Goal: Information Seeking & Learning: Learn about a topic

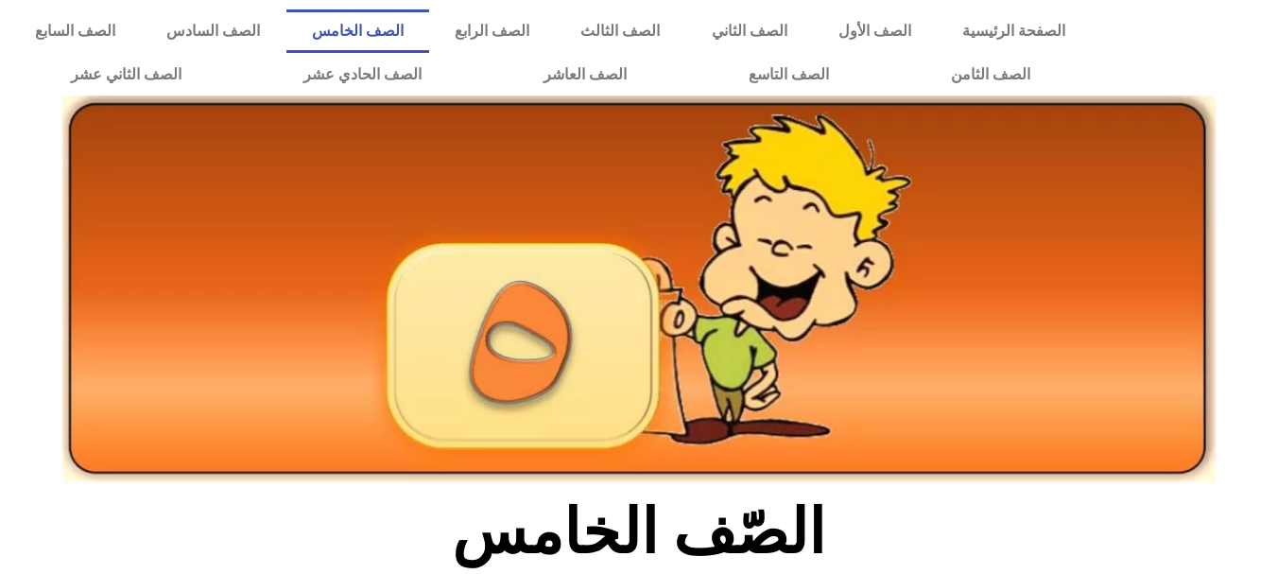
click at [843, 386] on img at bounding box center [638, 289] width 1153 height 388
click at [917, 498] on h2 "الصّف الخامس" at bounding box center [638, 532] width 625 height 74
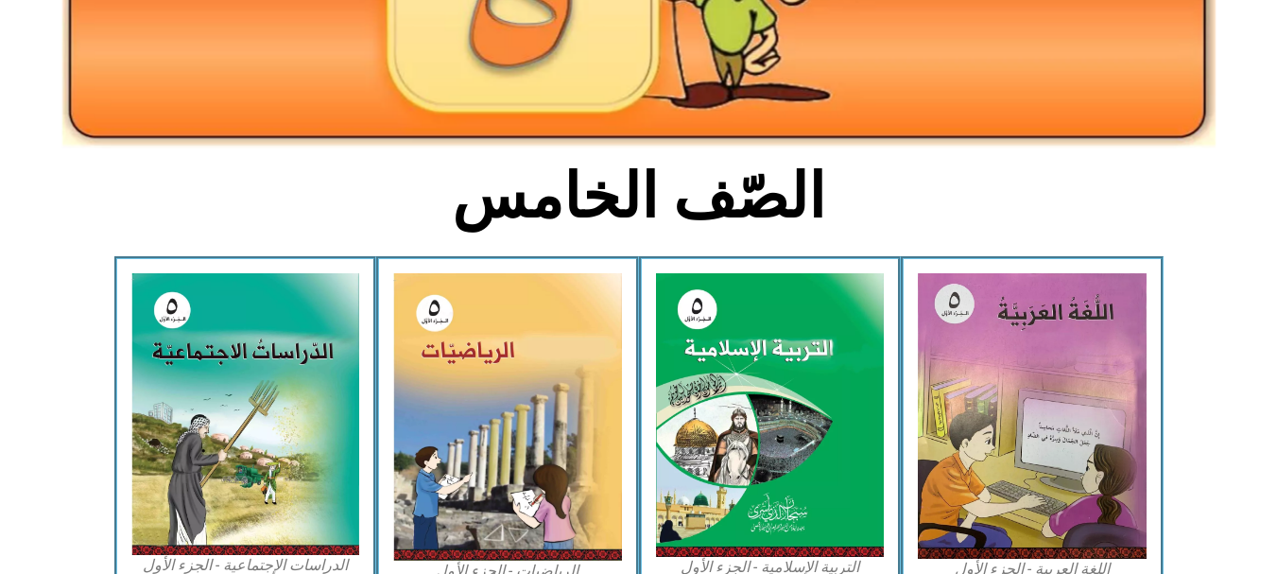
scroll to position [339, 0]
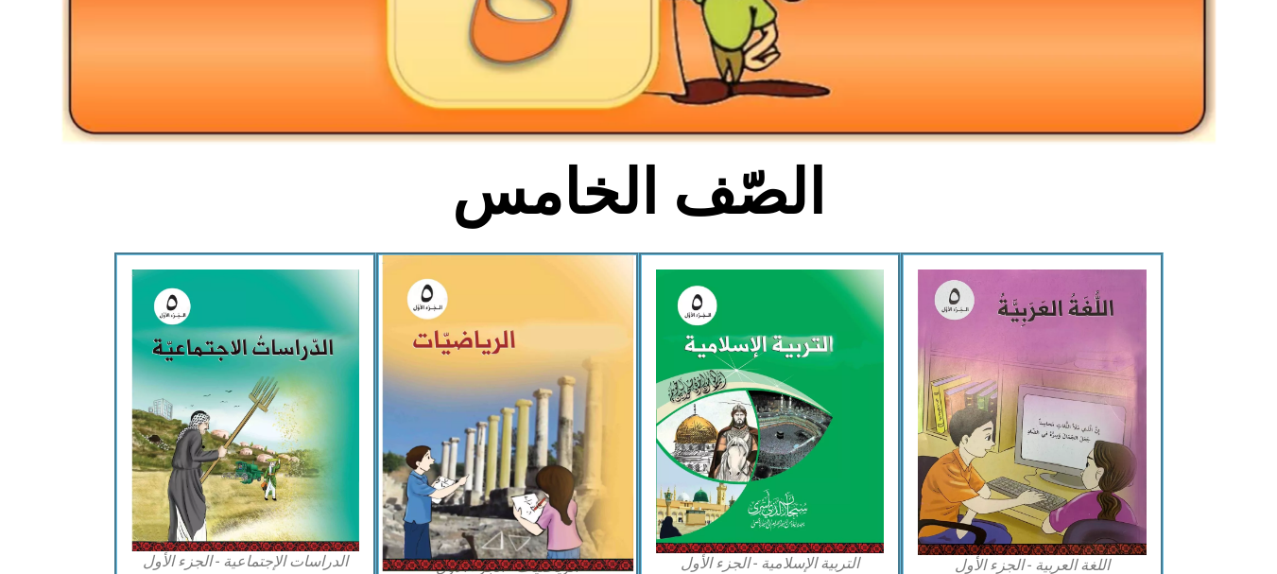
click at [555, 451] on img at bounding box center [507, 413] width 251 height 316
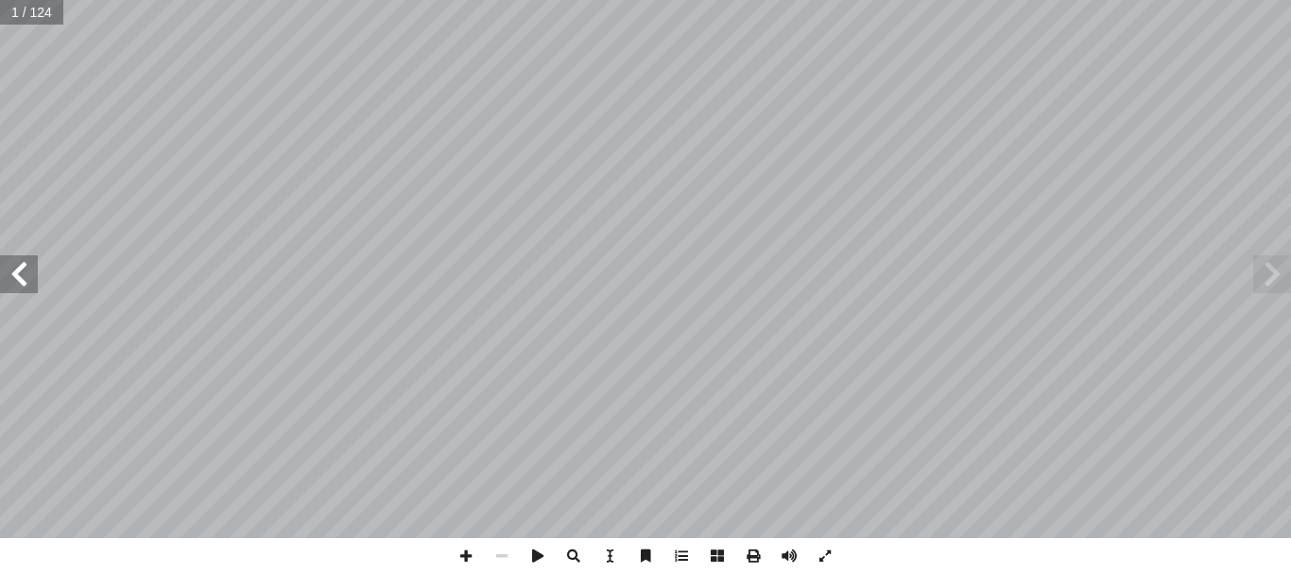
click at [20, 292] on span at bounding box center [19, 274] width 38 height 38
click at [461, 555] on span at bounding box center [466, 556] width 36 height 36
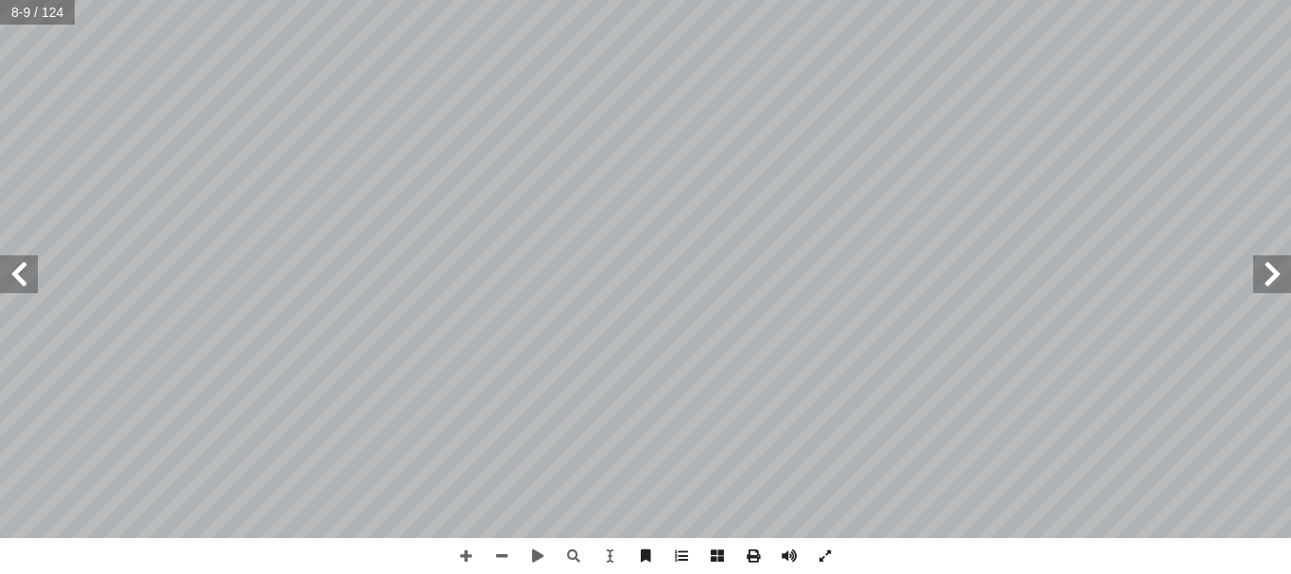
click at [1262, 277] on span at bounding box center [1272, 274] width 38 height 38
click at [15, 278] on span at bounding box center [19, 274] width 38 height 38
click at [826, 561] on span at bounding box center [825, 556] width 36 height 36
click at [20, 281] on span at bounding box center [19, 274] width 38 height 38
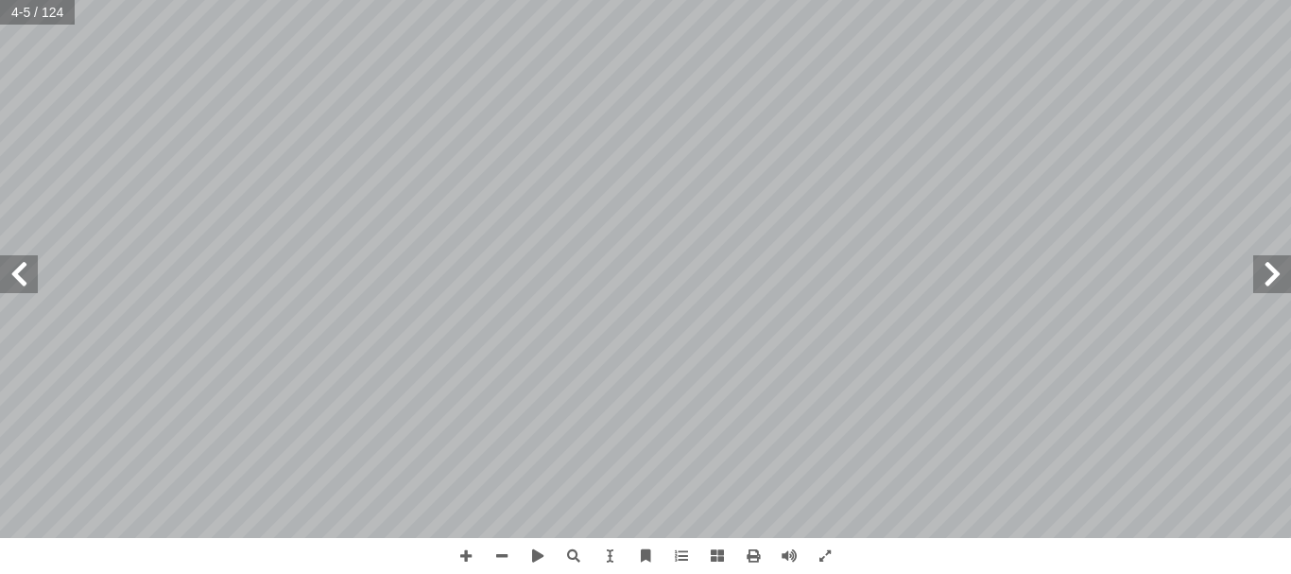
click at [20, 281] on span at bounding box center [19, 274] width 38 height 38
click at [683, 550] on span at bounding box center [682, 556] width 36 height 36
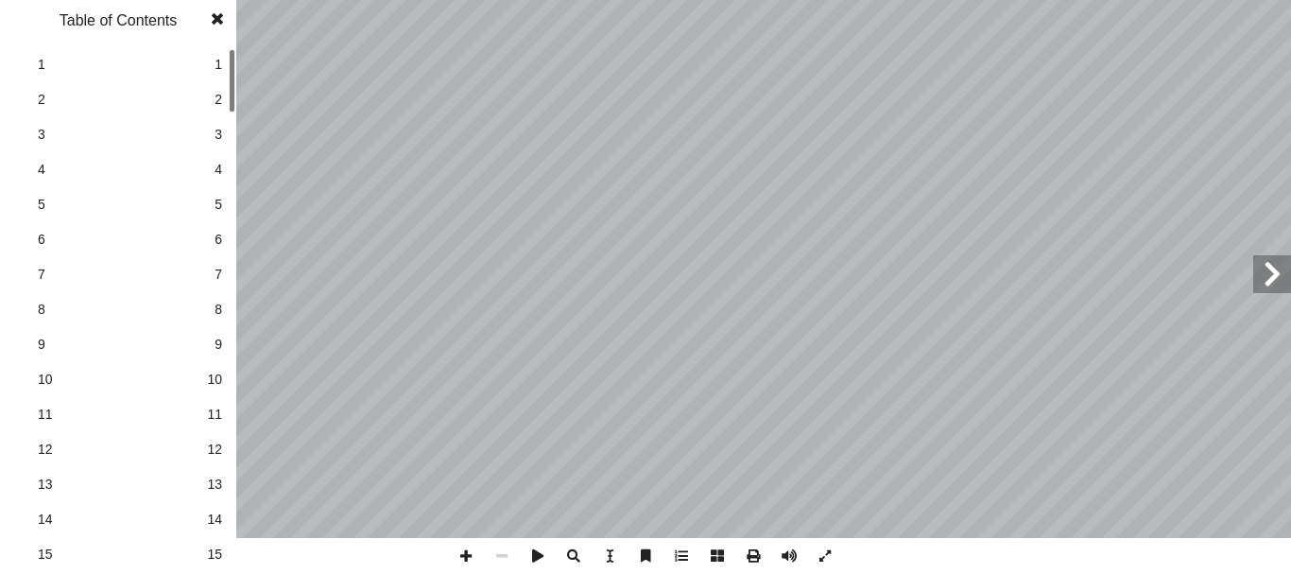
click at [683, 550] on span at bounding box center [682, 556] width 36 height 36
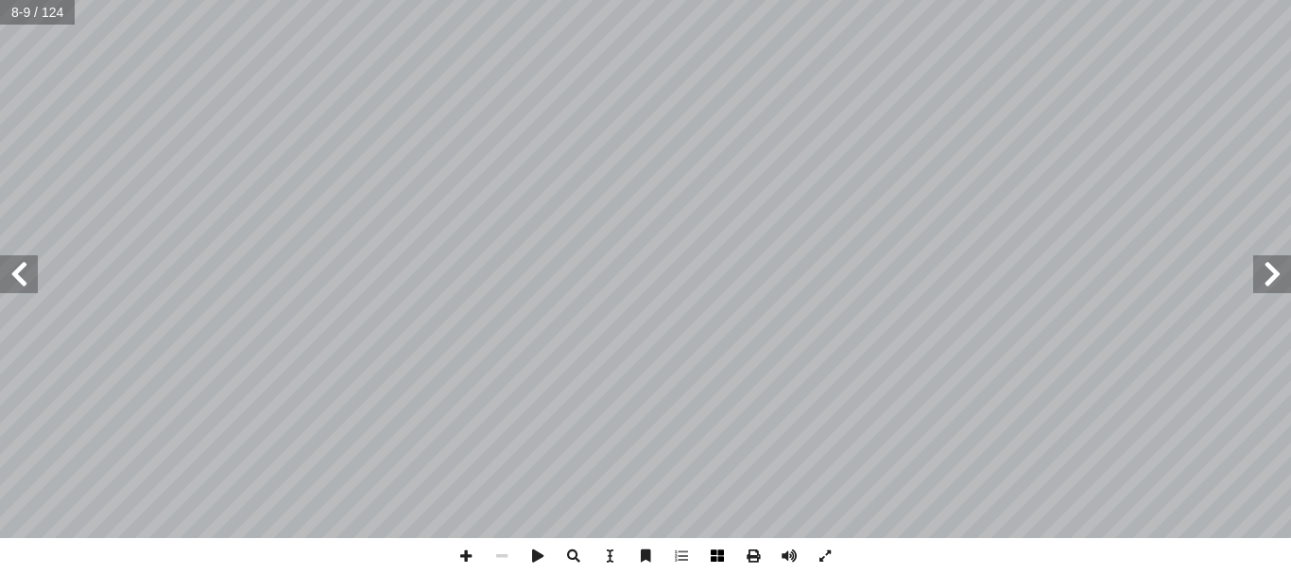
click at [714, 554] on span at bounding box center [717, 556] width 36 height 36
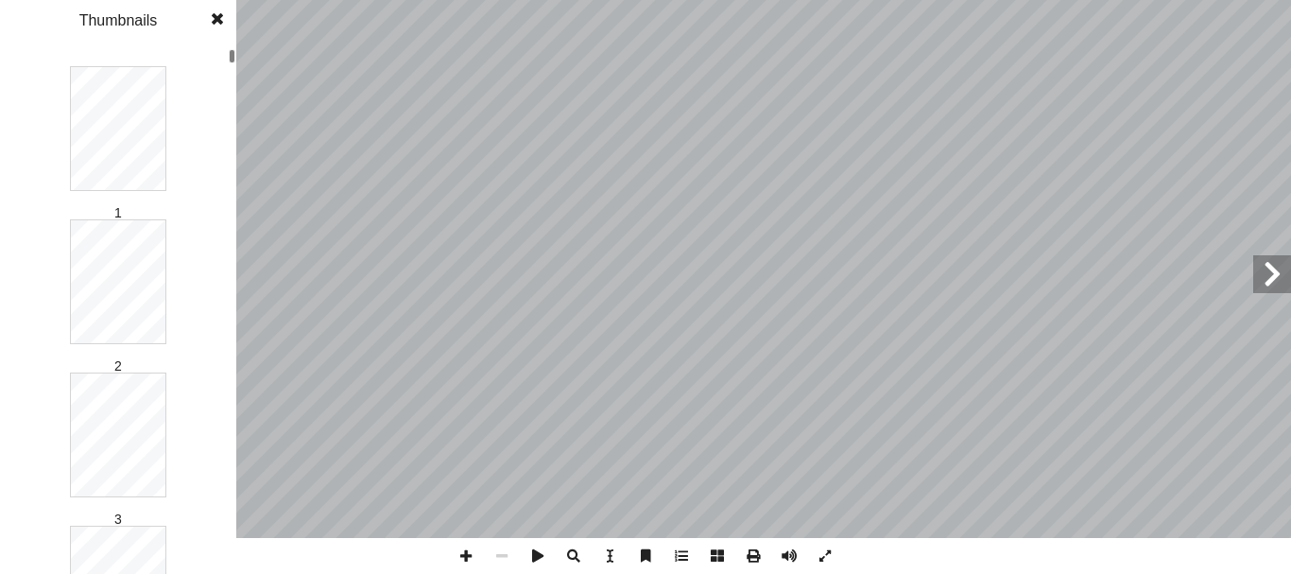
click at [714, 554] on span at bounding box center [717, 556] width 36 height 36
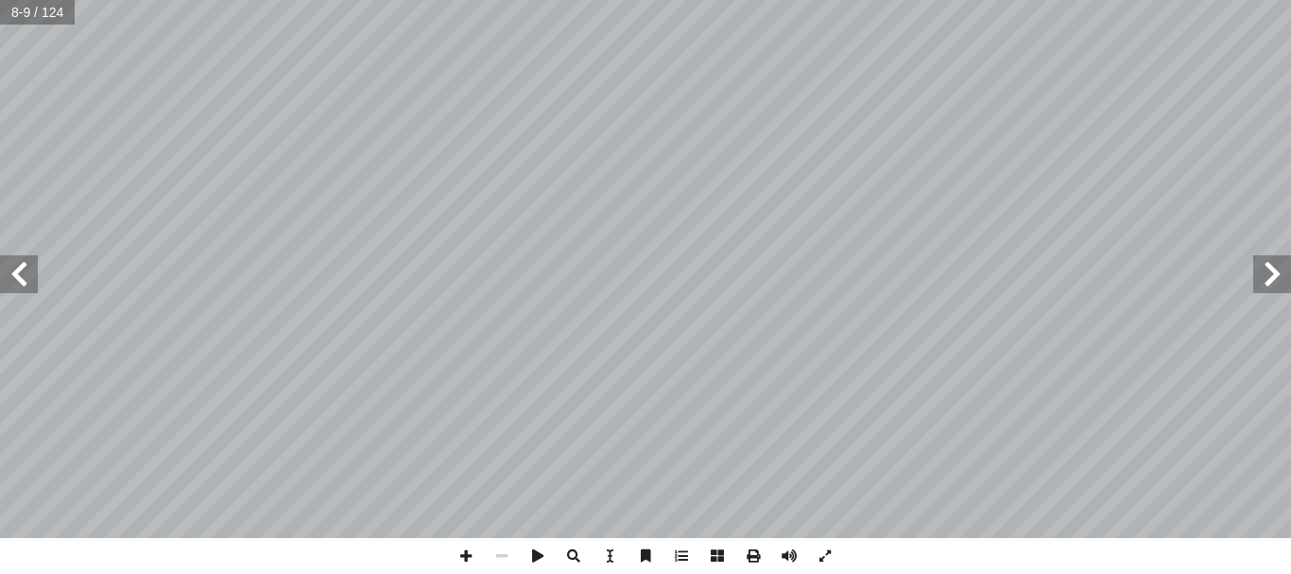
click at [714, 554] on span at bounding box center [717, 556] width 36 height 36
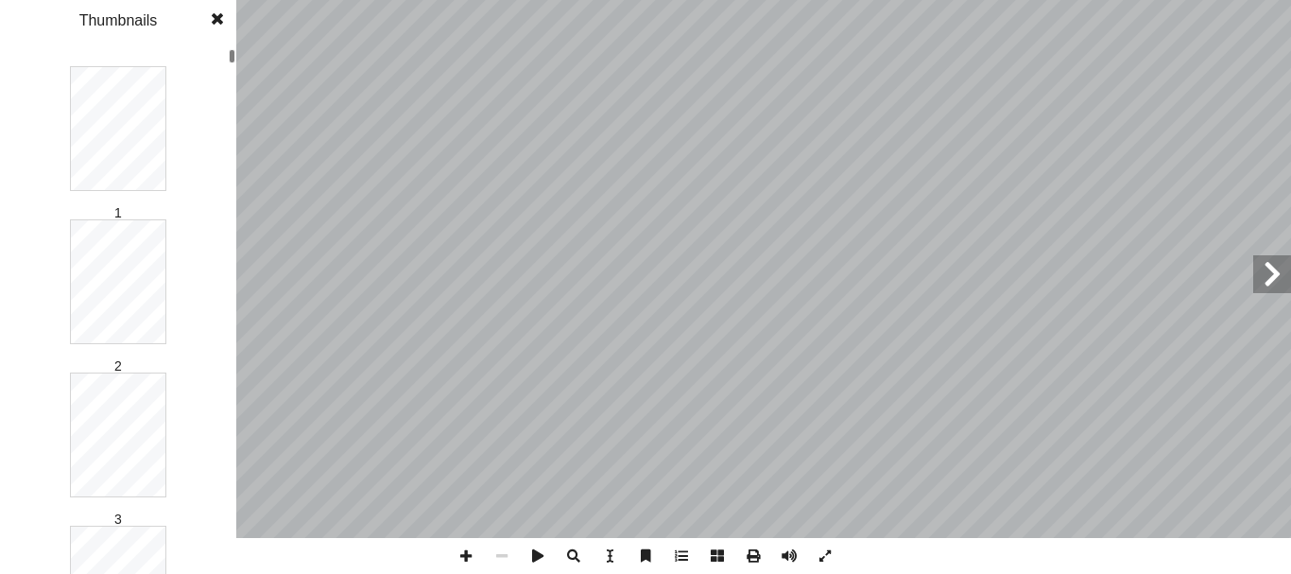
click at [714, 554] on span at bounding box center [717, 556] width 36 height 36
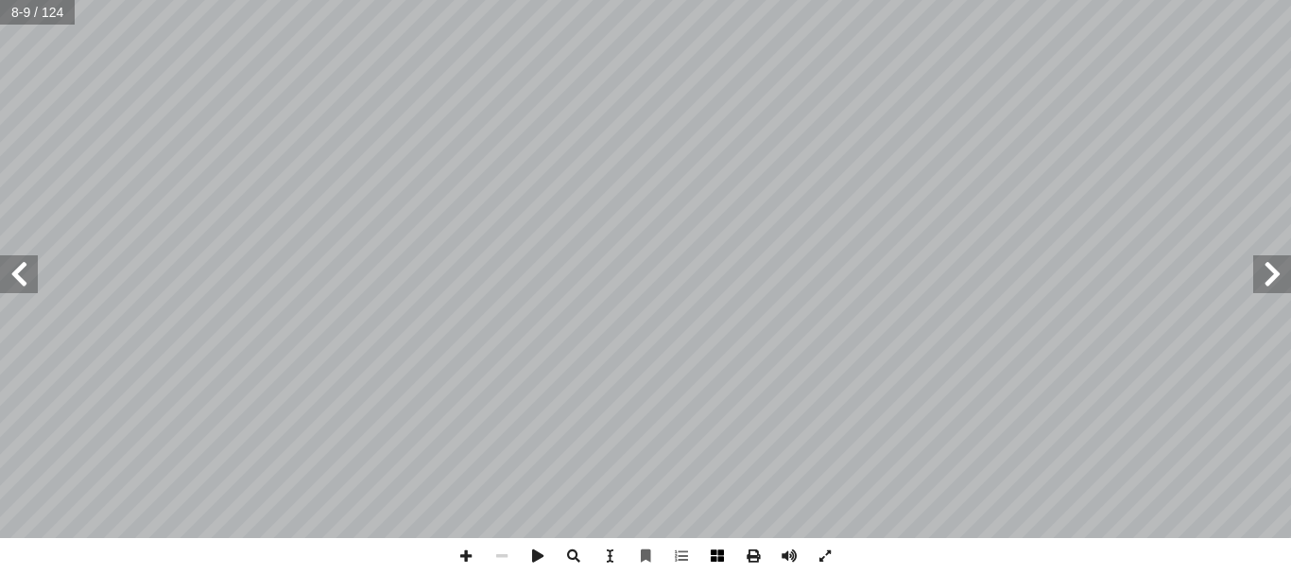
click at [720, 559] on span at bounding box center [717, 556] width 36 height 36
click at [818, 552] on span at bounding box center [825, 556] width 36 height 36
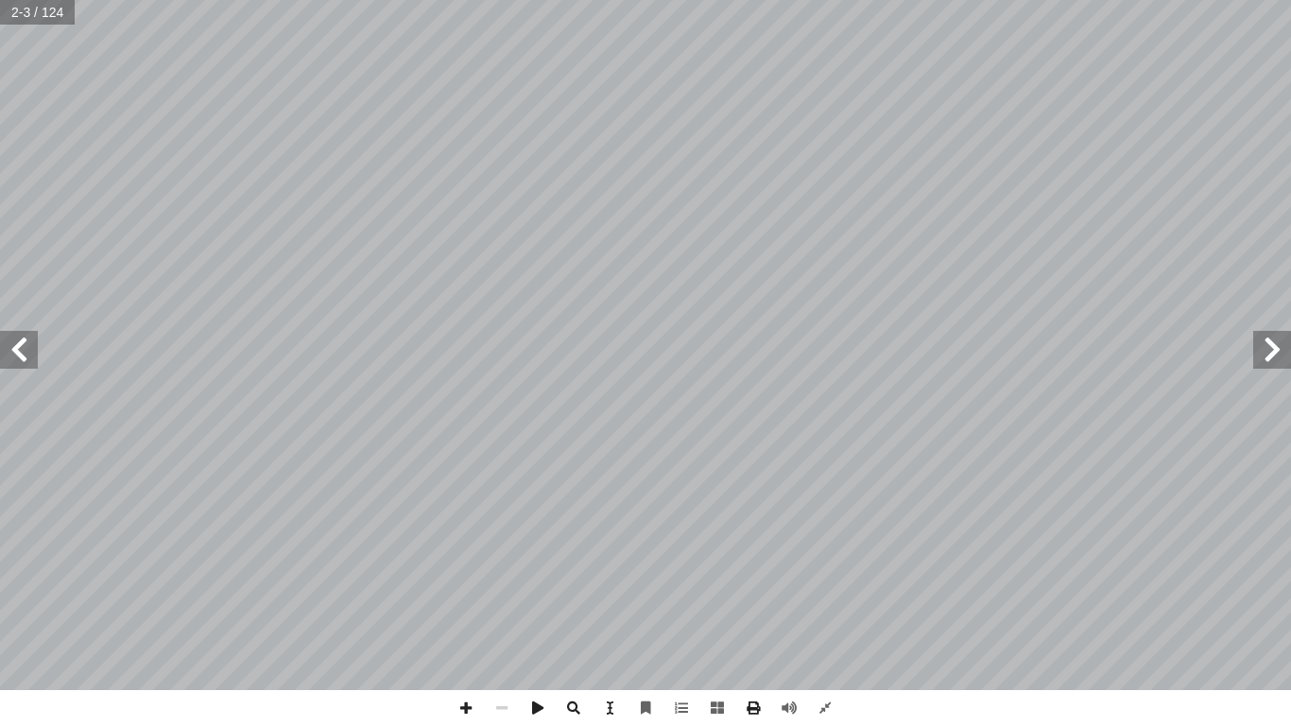
click at [23, 357] on span at bounding box center [19, 350] width 38 height 38
click at [1266, 351] on span at bounding box center [1272, 350] width 38 height 38
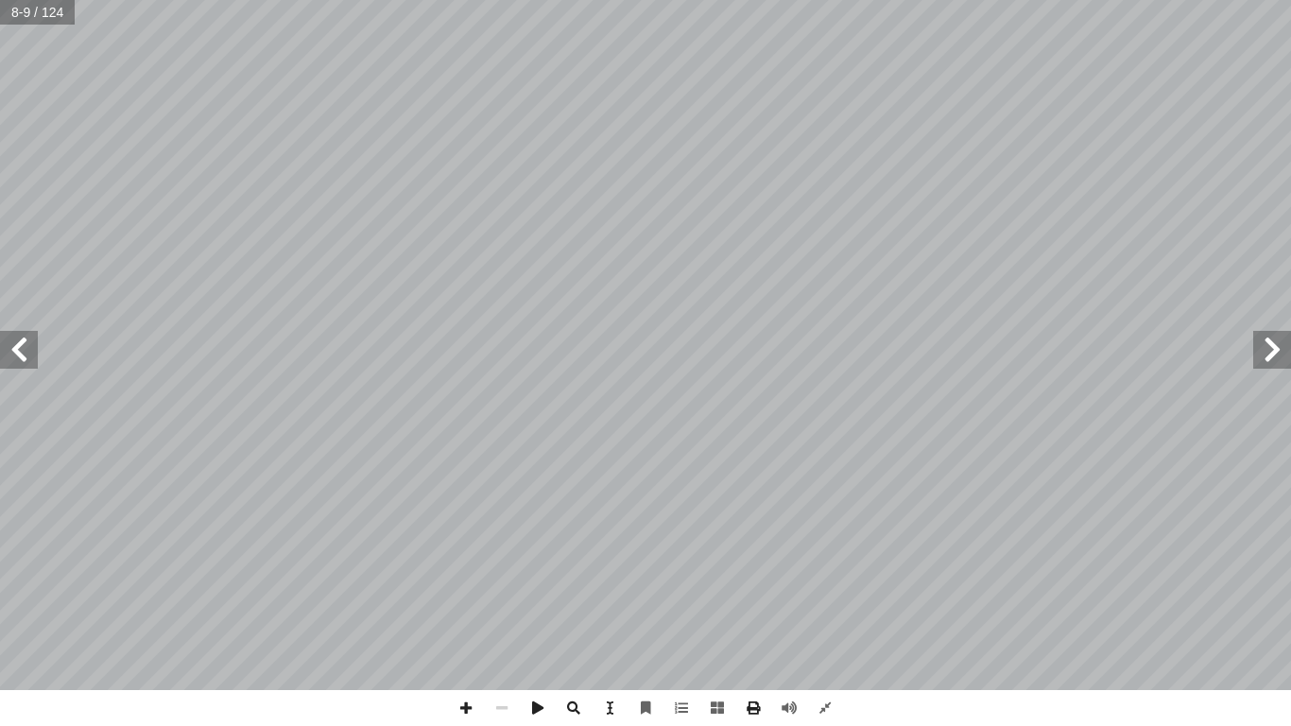
click at [27, 336] on span at bounding box center [19, 350] width 38 height 38
click at [477, 573] on span at bounding box center [466, 708] width 36 height 36
click at [498, 573] on span at bounding box center [502, 708] width 36 height 36
click at [463, 573] on span at bounding box center [466, 708] width 36 height 36
click at [493, 573] on span at bounding box center [502, 708] width 36 height 36
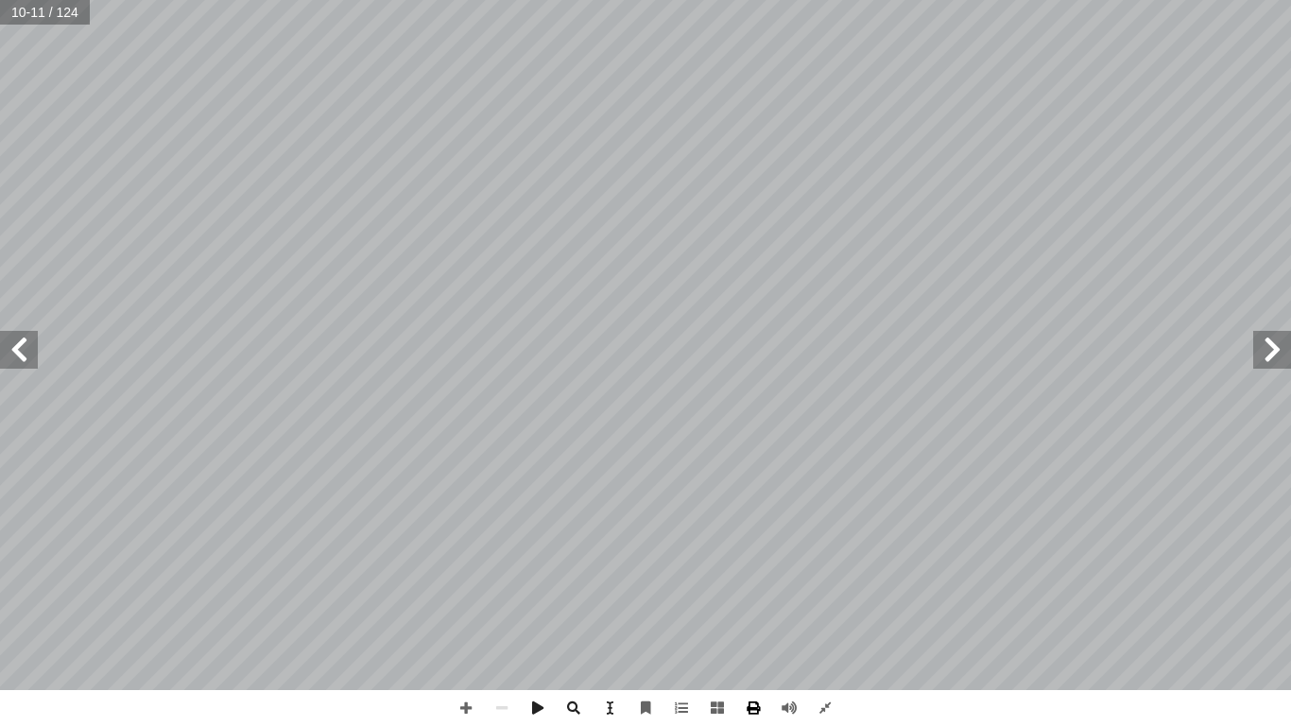
click at [756, 573] on span at bounding box center [753, 708] width 36 height 36
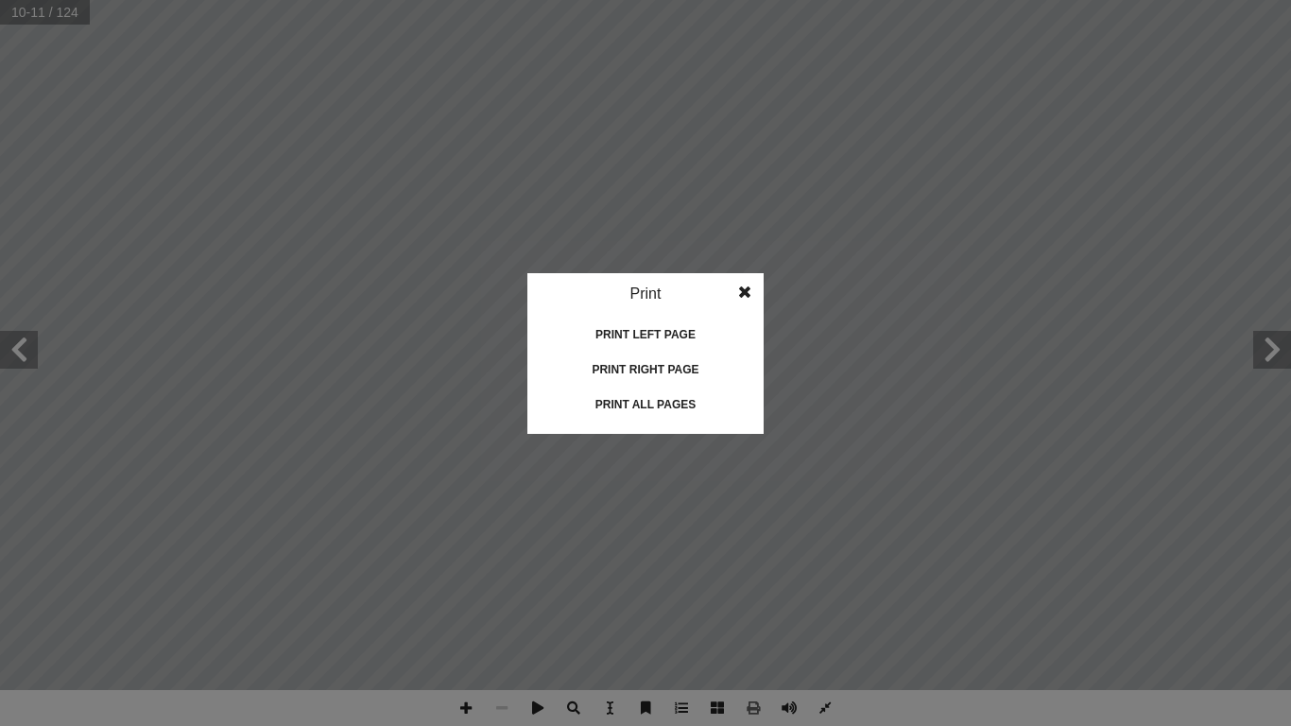
click at [740, 290] on span at bounding box center [745, 292] width 34 height 38
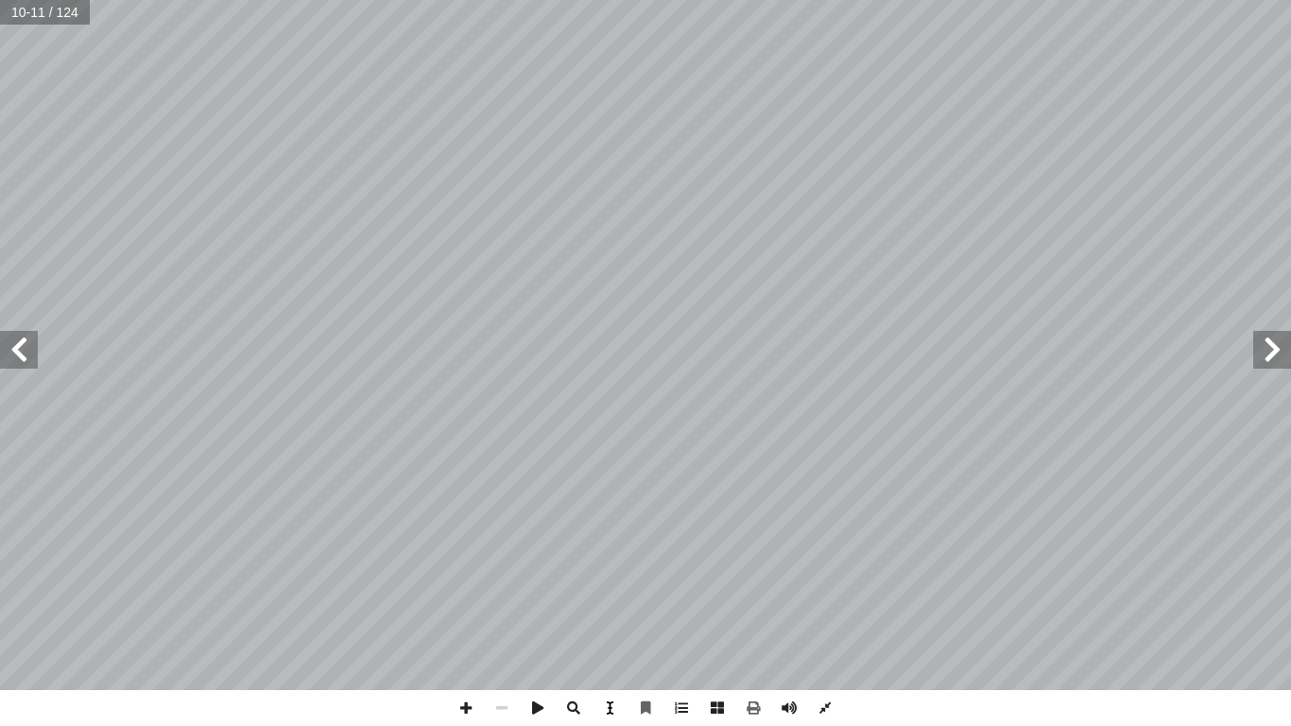
click at [603, 573] on span at bounding box center [610, 708] width 36 height 36
click at [785, 573] on span at bounding box center [789, 708] width 36 height 36
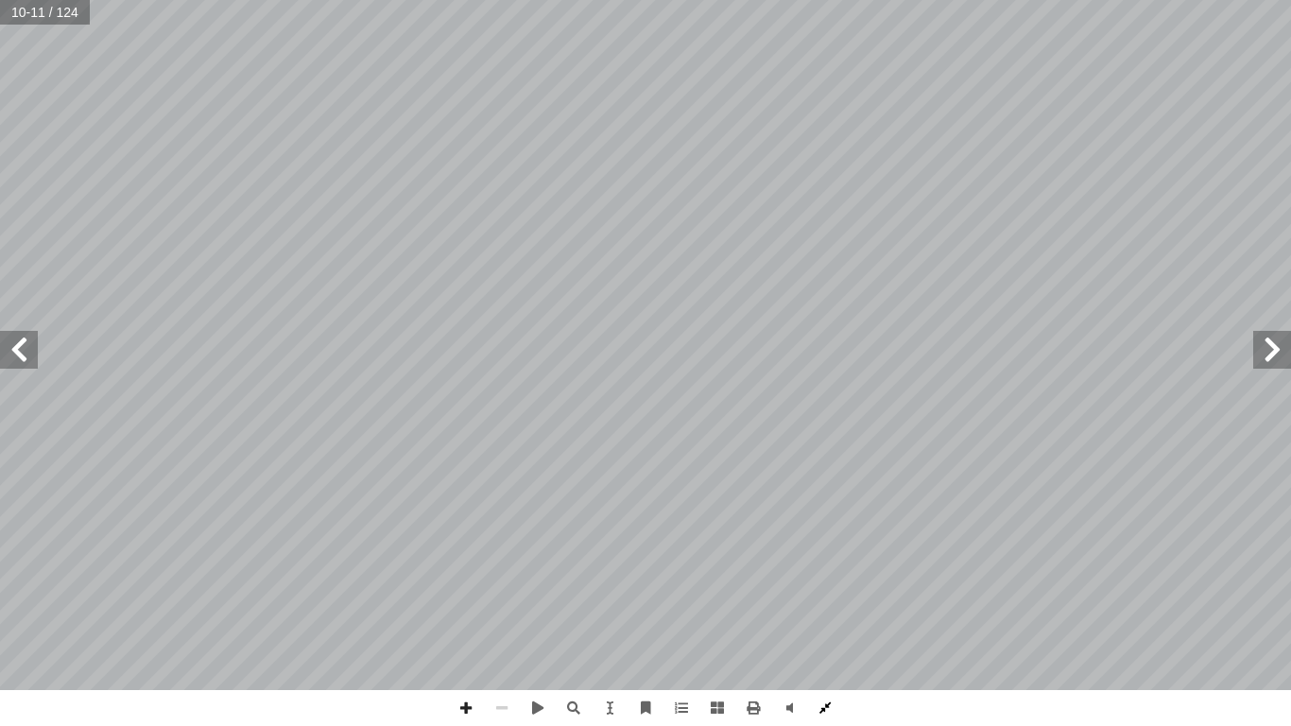
click at [821, 573] on span at bounding box center [825, 708] width 36 height 36
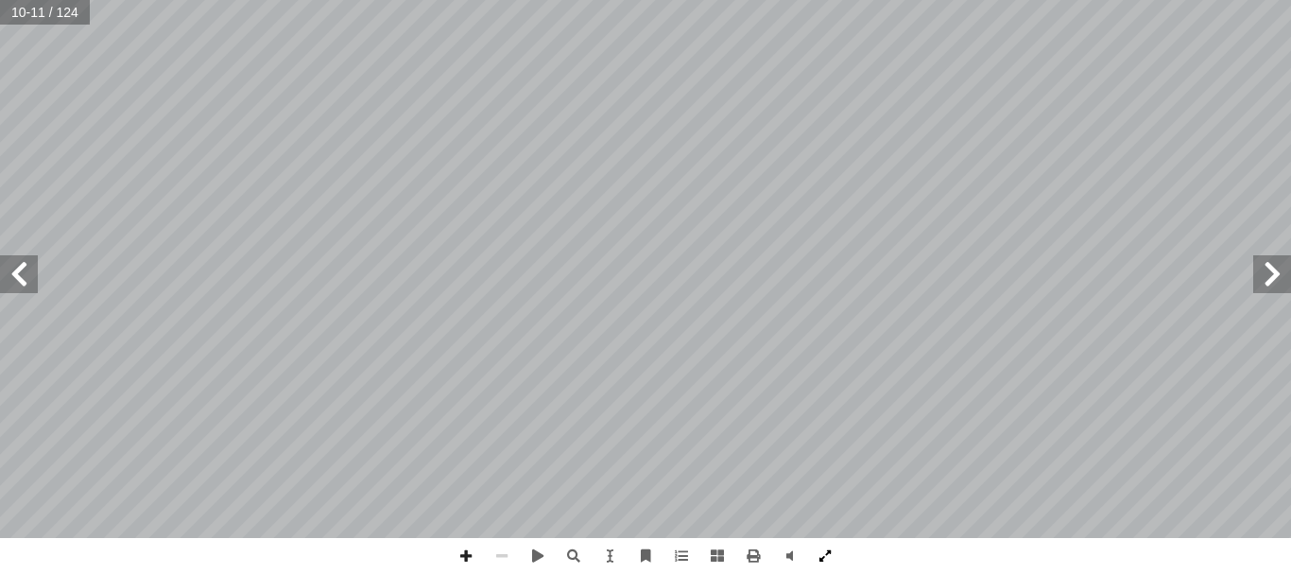
click at [820, 553] on span at bounding box center [825, 556] width 36 height 36
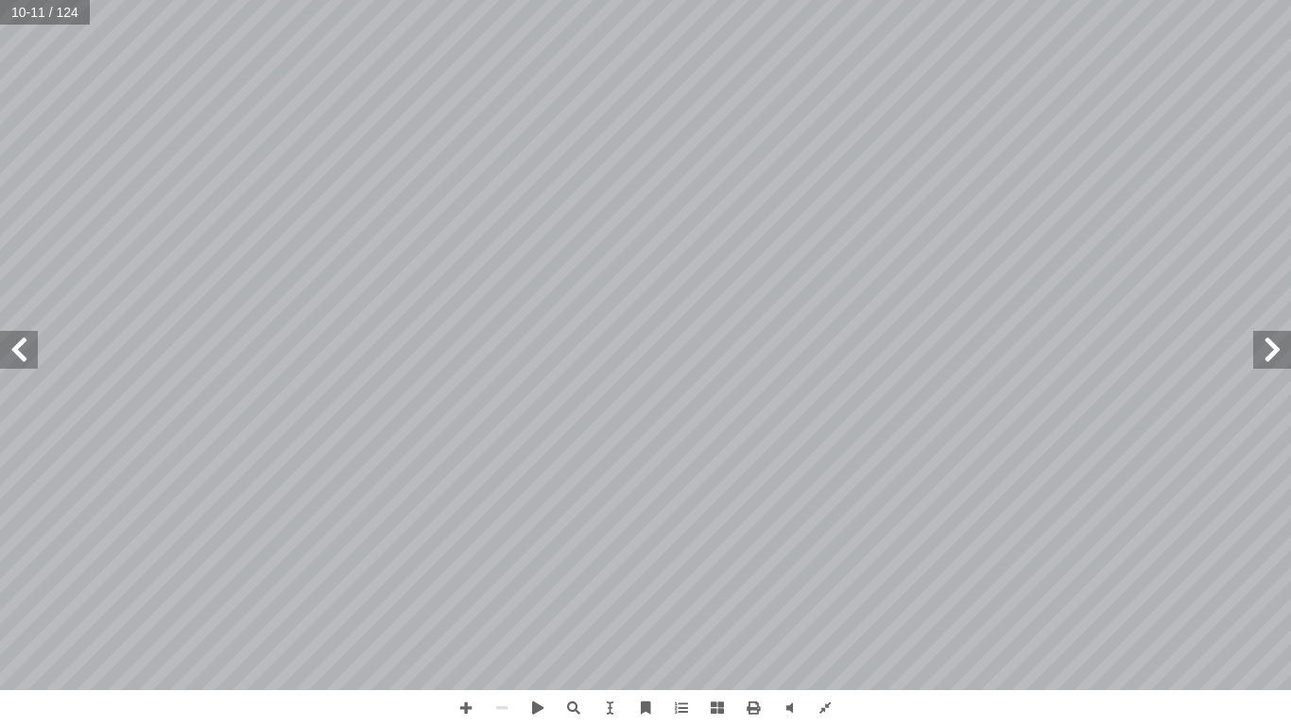
click at [31, 349] on span at bounding box center [19, 350] width 38 height 38
click at [14, 341] on span at bounding box center [19, 350] width 38 height 38
click at [1265, 339] on span at bounding box center [1272, 350] width 38 height 38
click at [825, 573] on span at bounding box center [825, 708] width 36 height 36
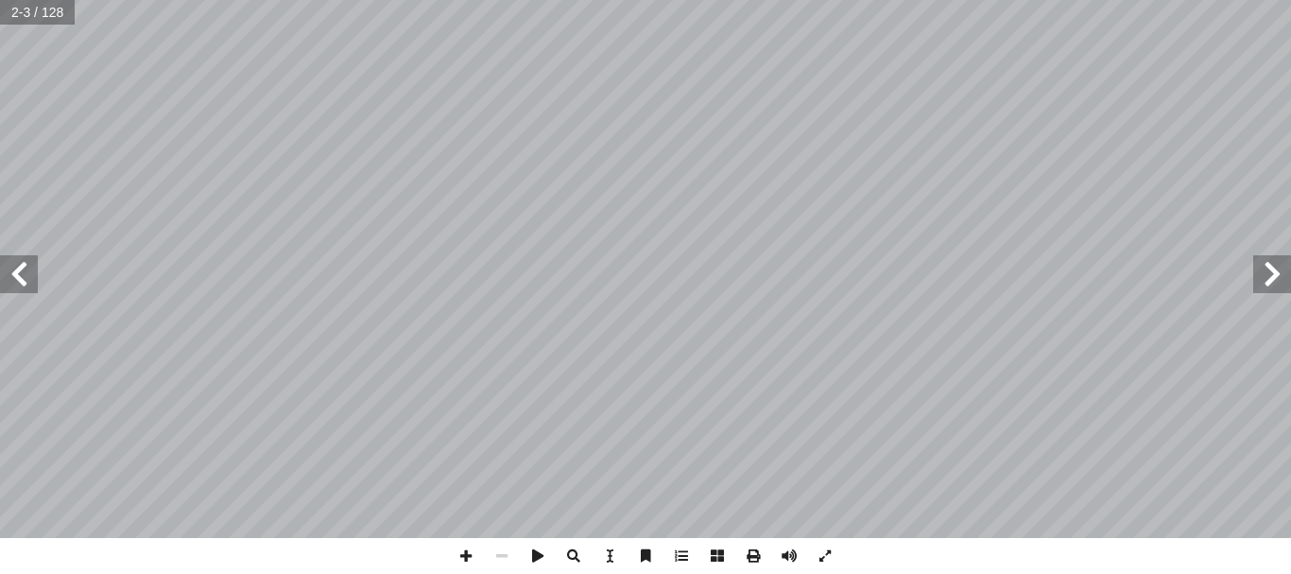
click at [13, 273] on span at bounding box center [19, 274] width 38 height 38
click at [823, 554] on span at bounding box center [825, 556] width 36 height 36
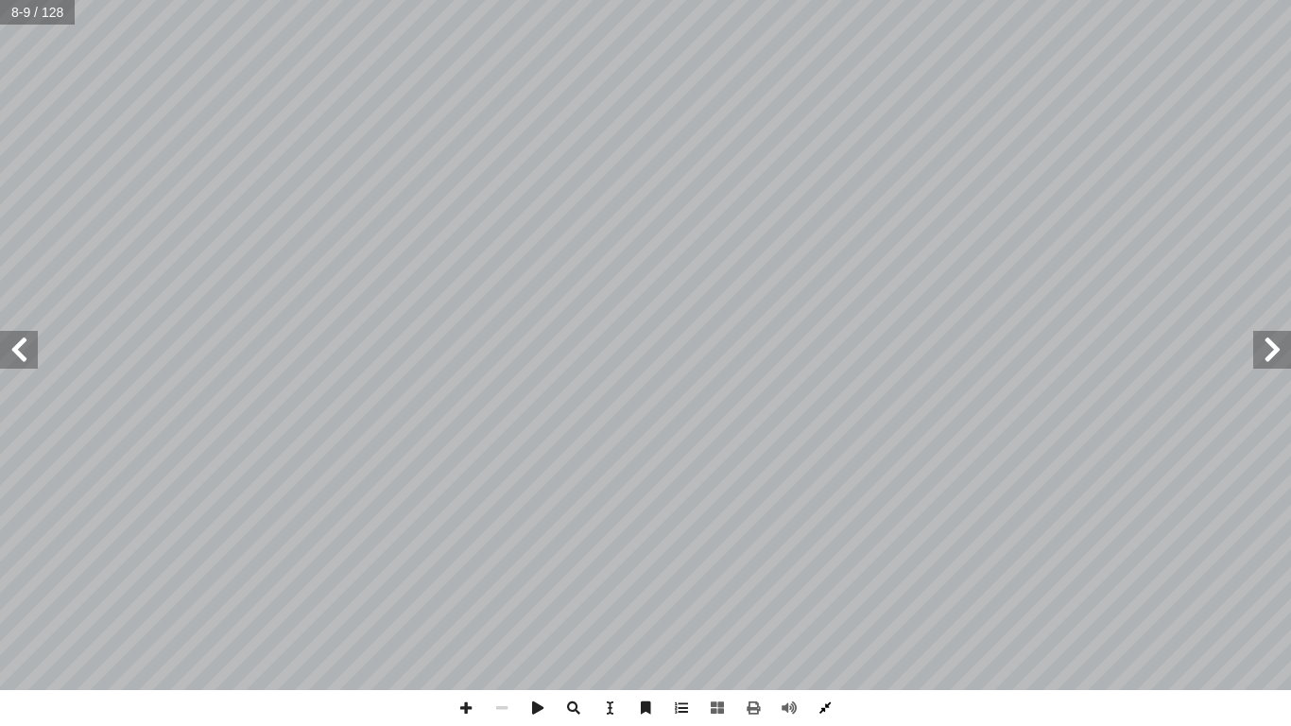
click at [825, 573] on span at bounding box center [825, 708] width 36 height 36
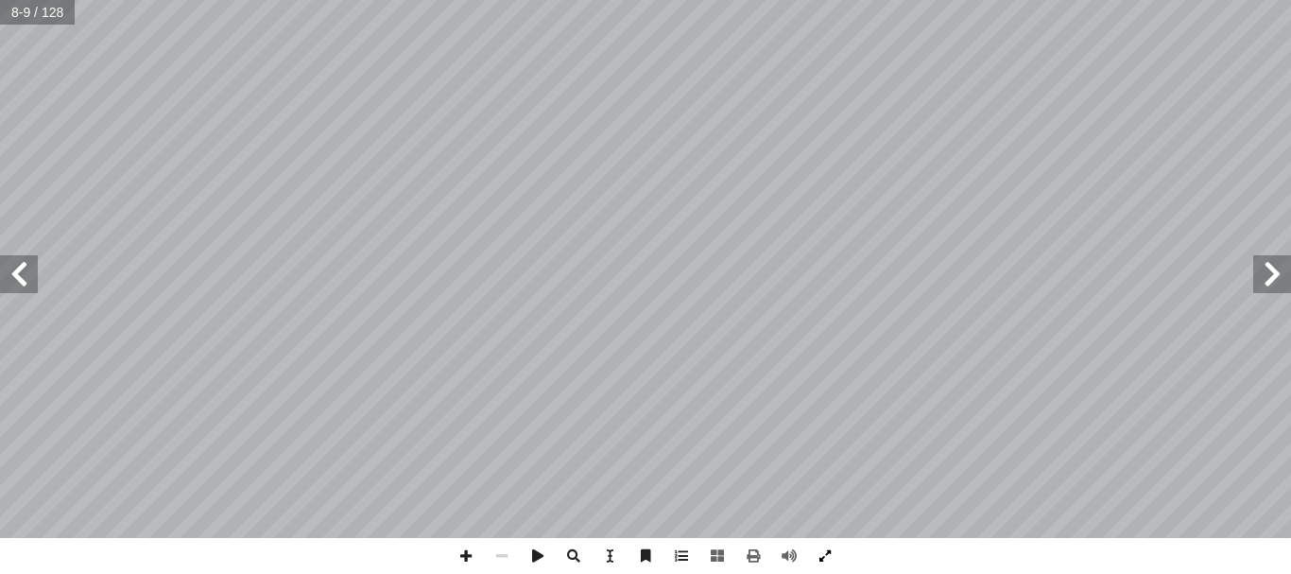
click at [823, 556] on span at bounding box center [825, 556] width 36 height 36
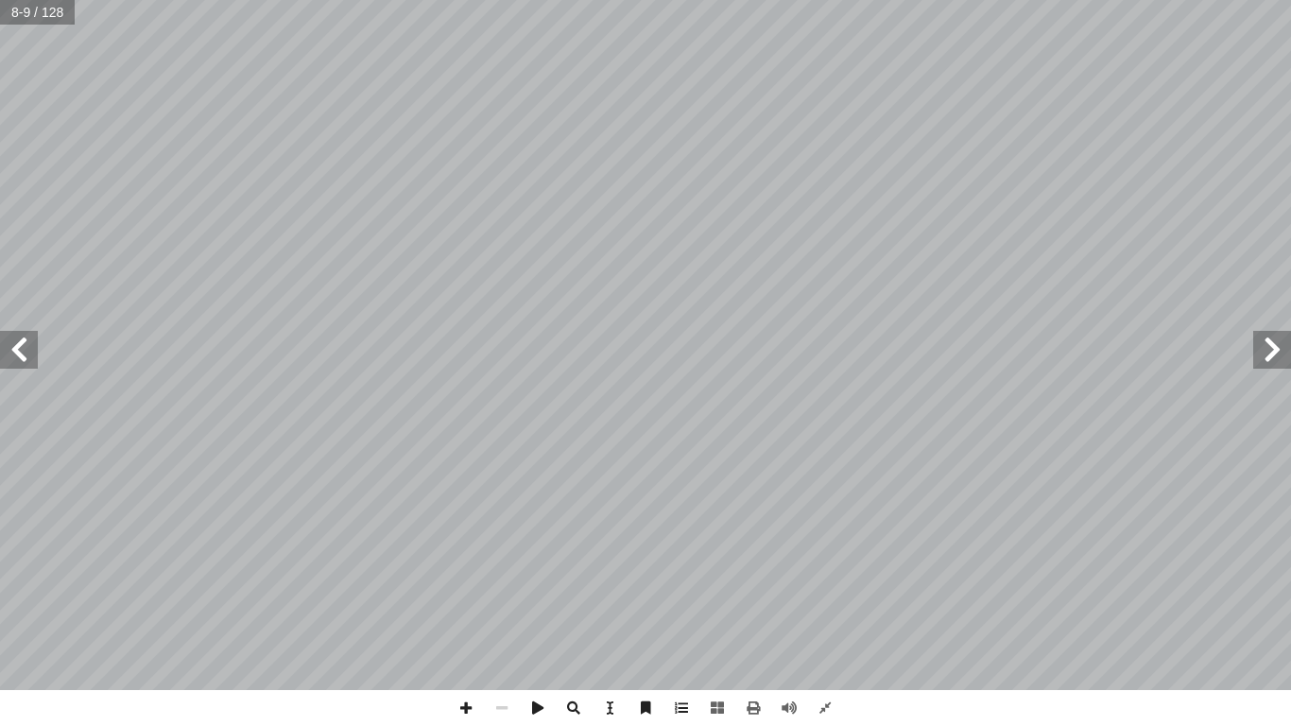
click at [1275, 351] on span at bounding box center [1272, 350] width 38 height 38
click at [22, 343] on span at bounding box center [19, 350] width 38 height 38
click at [787, 573] on span at bounding box center [789, 708] width 36 height 36
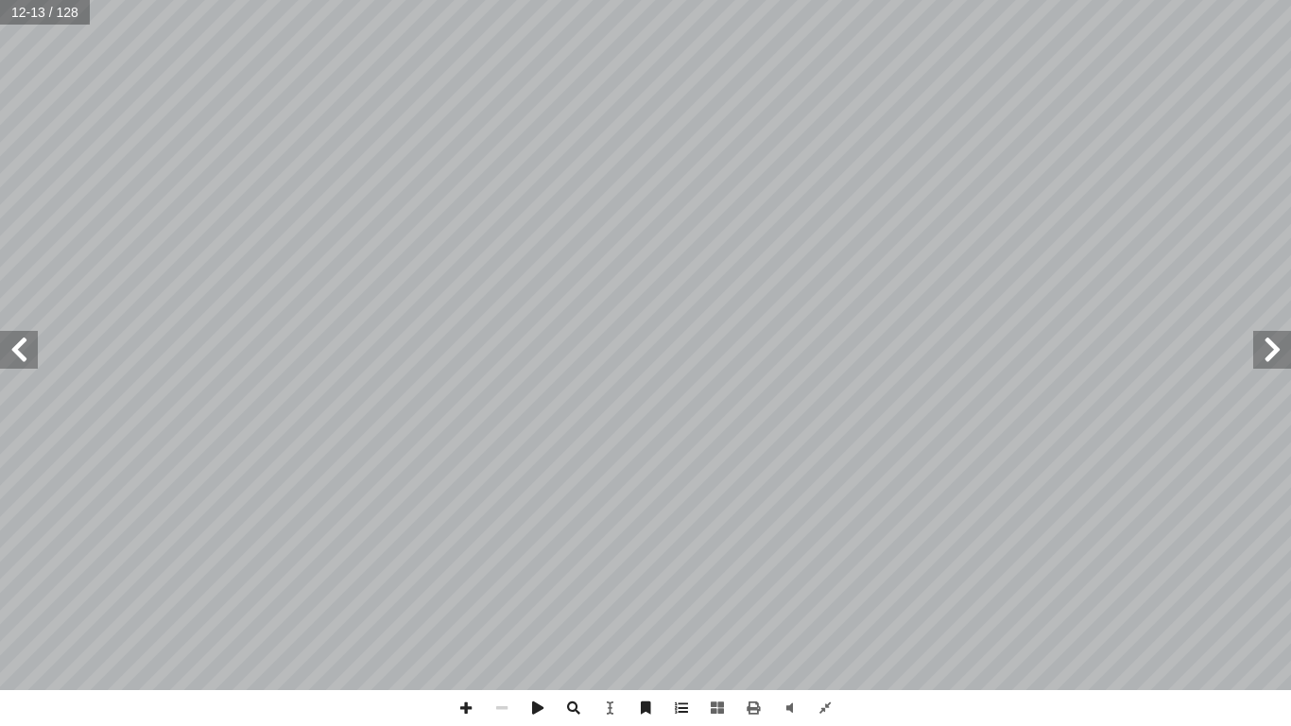
click at [18, 355] on span at bounding box center [19, 350] width 38 height 38
click at [464, 573] on span at bounding box center [466, 708] width 36 height 36
click at [500, 573] on span at bounding box center [502, 708] width 36 height 36
click at [831, 573] on span at bounding box center [825, 708] width 36 height 36
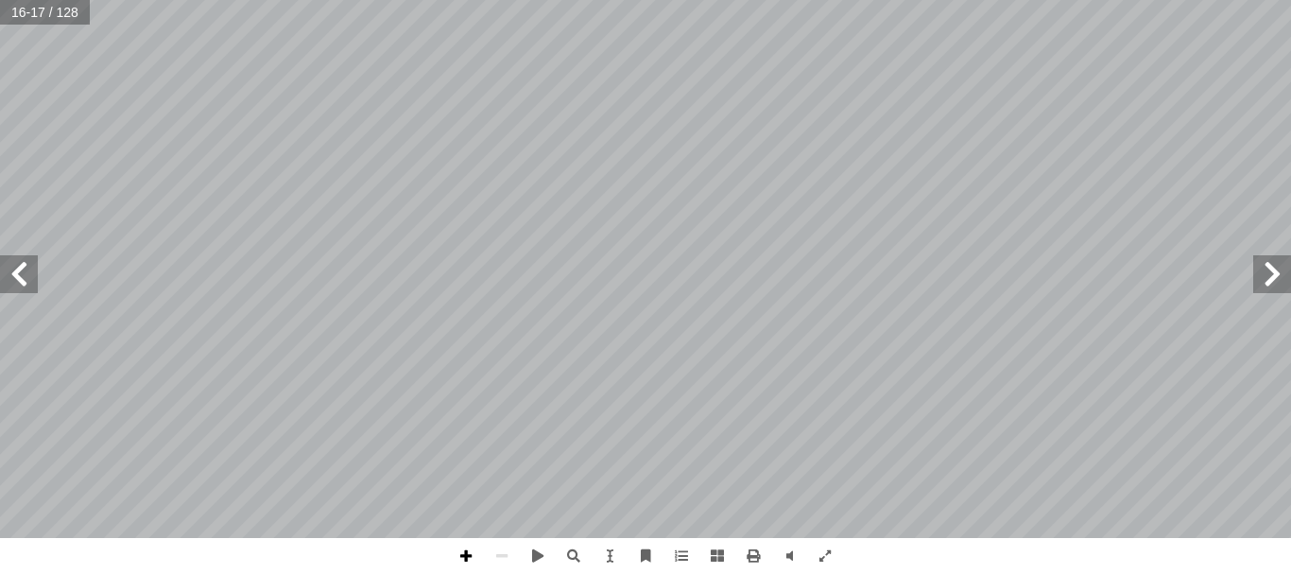
click at [470, 558] on span at bounding box center [466, 556] width 36 height 36
click at [490, 555] on span at bounding box center [502, 556] width 36 height 36
click at [824, 552] on span at bounding box center [825, 556] width 36 height 36
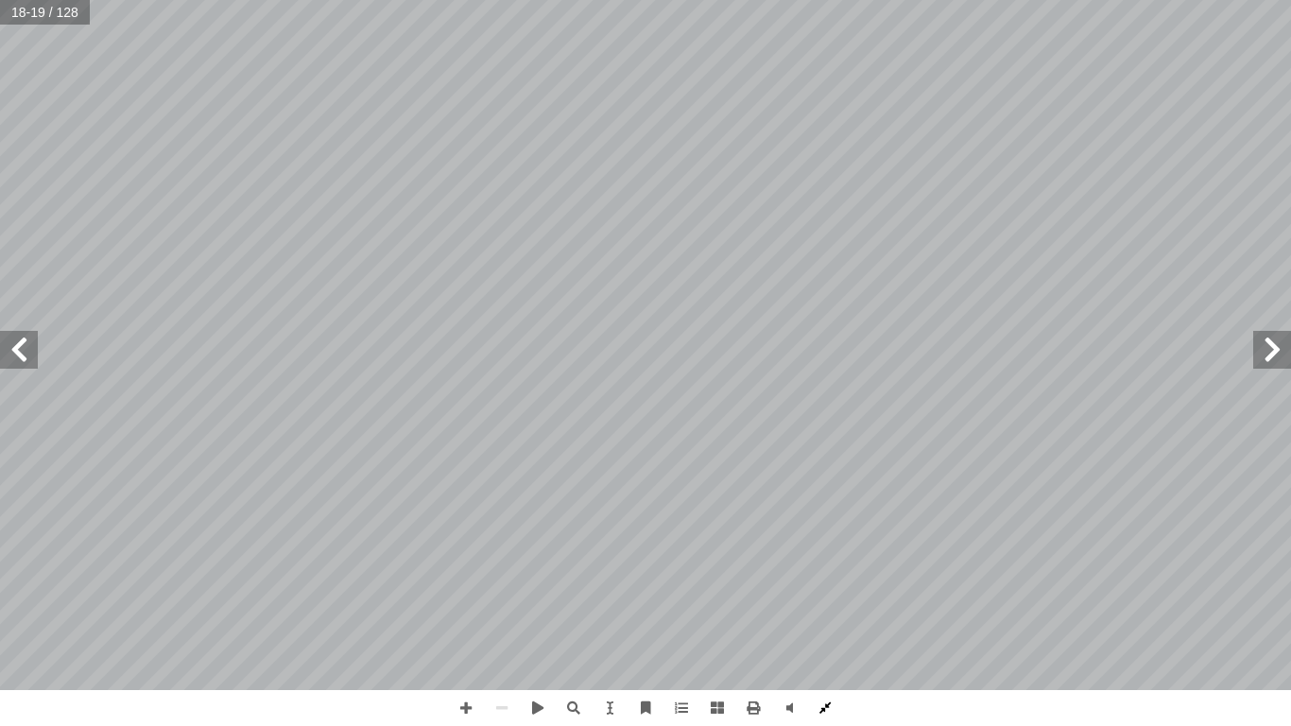
click at [826, 573] on span at bounding box center [825, 708] width 36 height 36
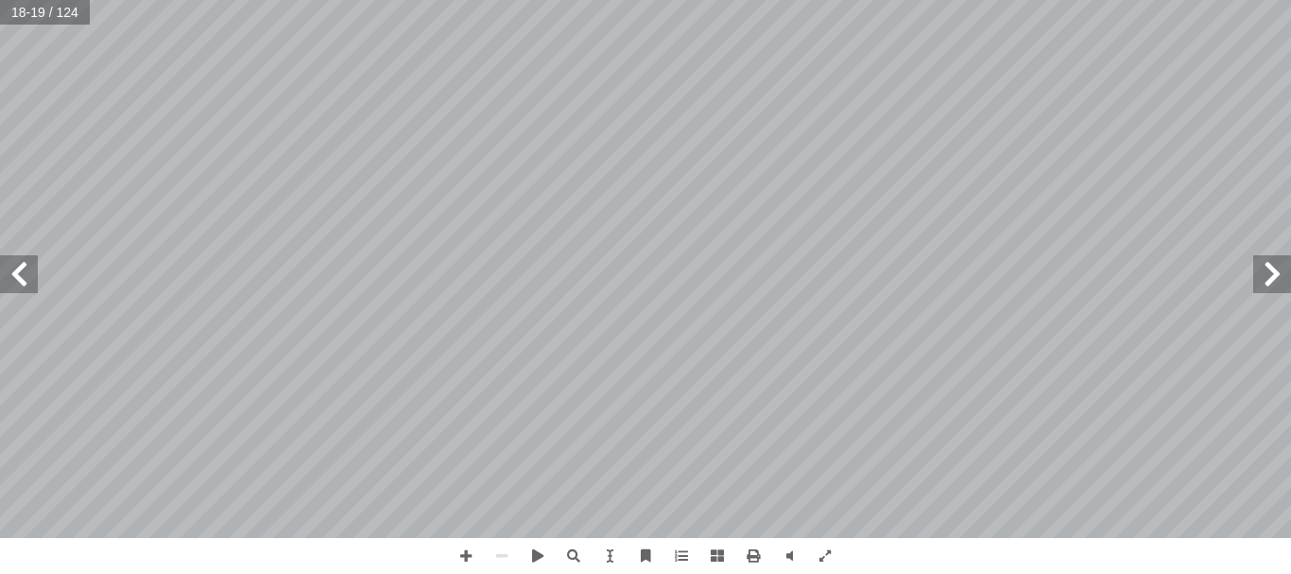
click at [1274, 271] on span at bounding box center [1272, 274] width 38 height 38
drag, startPoint x: 0, startPoint y: 0, endPoint x: 1274, endPoint y: 271, distance: 1302.6
click at [1274, 271] on span at bounding box center [1272, 274] width 38 height 38
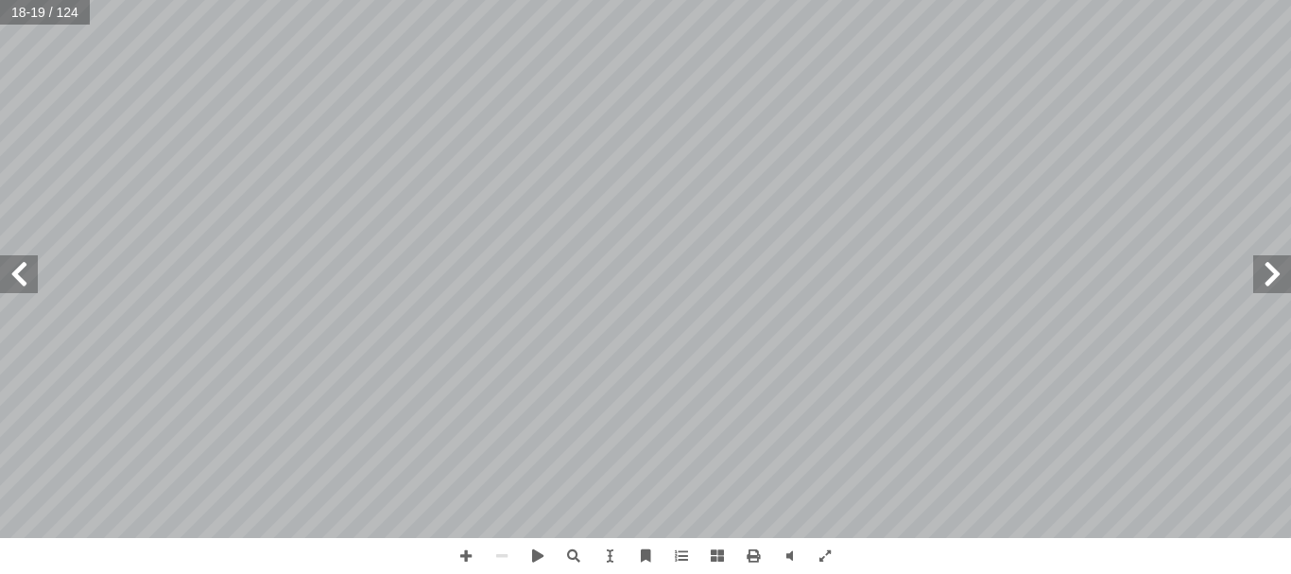
click at [1274, 271] on span at bounding box center [1272, 274] width 38 height 38
click at [828, 552] on span at bounding box center [825, 556] width 36 height 36
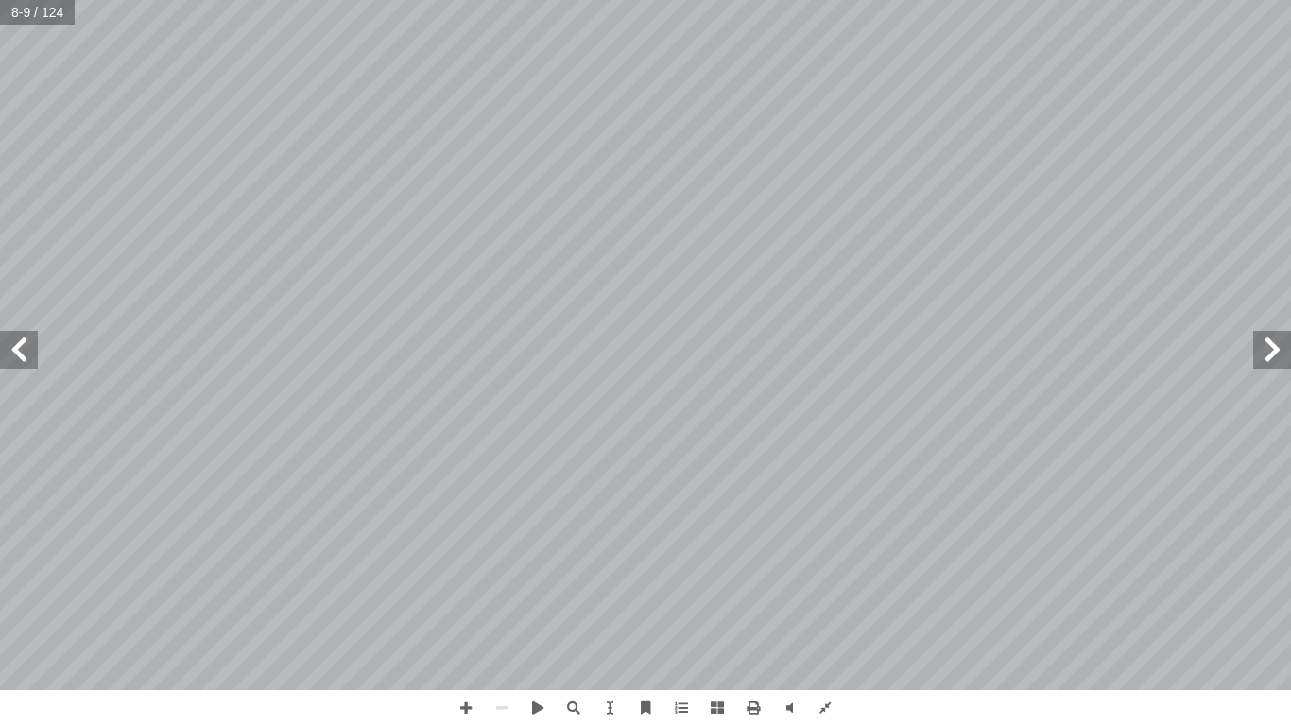
click at [34, 350] on span at bounding box center [19, 350] width 38 height 38
click at [30, 338] on span at bounding box center [19, 350] width 38 height 38
click at [15, 346] on span at bounding box center [19, 350] width 38 height 38
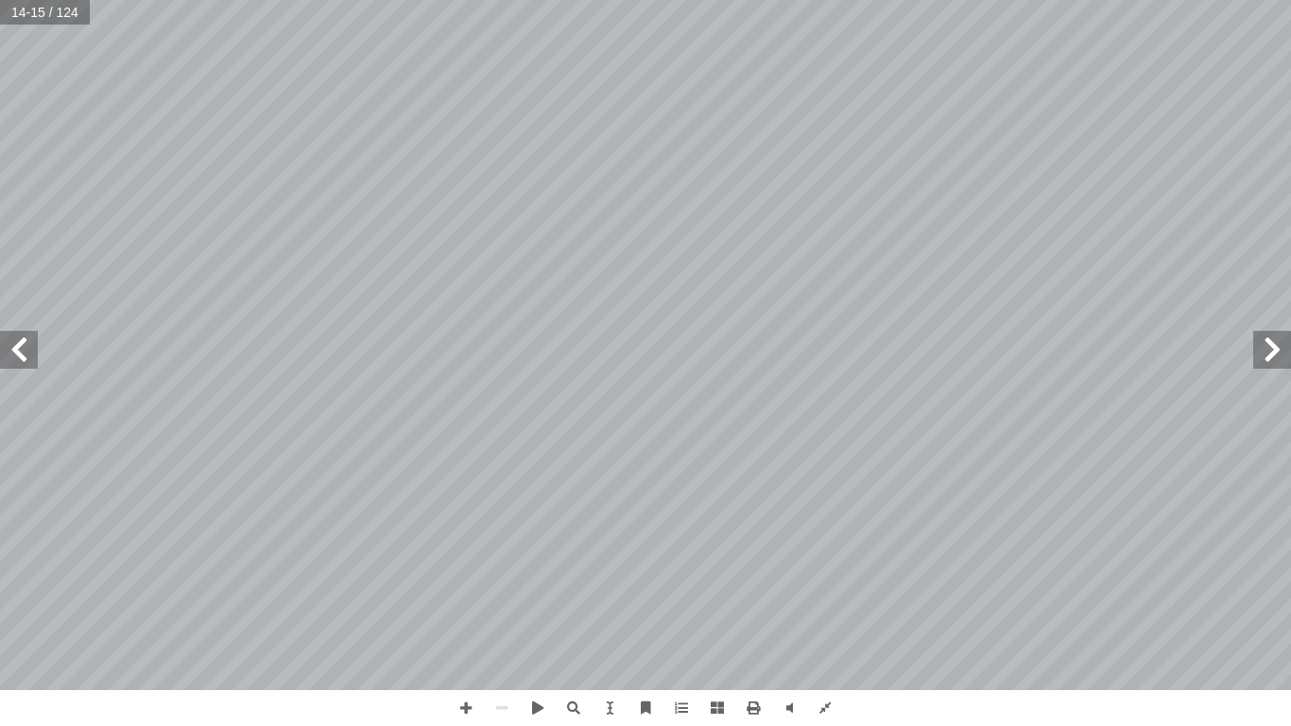
click at [17, 351] on span at bounding box center [19, 350] width 38 height 38
click at [824, 573] on span at bounding box center [825, 708] width 36 height 36
